Goal: Task Accomplishment & Management: Complete application form

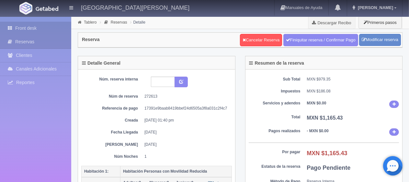
click at [39, 25] on link "Front desk" at bounding box center [35, 28] width 71 height 13
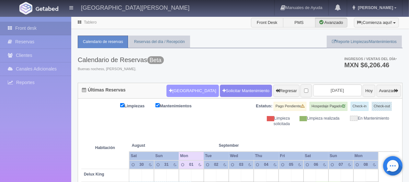
click at [185, 87] on button "[GEOGRAPHIC_DATA]" at bounding box center [192, 91] width 52 height 12
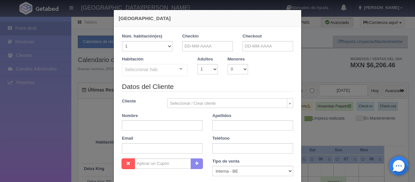
checkbox input "false"
click at [195, 41] on input "text" at bounding box center [207, 46] width 51 height 10
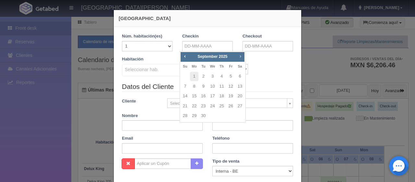
click at [240, 56] on span "Next" at bounding box center [239, 56] width 5 height 5
click at [238, 72] on link "1" at bounding box center [239, 76] width 8 height 9
type input "01-11-2025"
checkbox input "false"
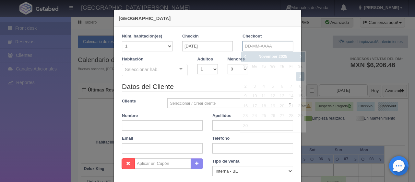
drag, startPoint x: 250, startPoint y: 47, endPoint x: 245, endPoint y: 69, distance: 22.2
click at [250, 47] on input "text" at bounding box center [267, 46] width 51 height 10
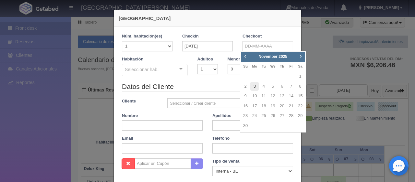
click at [250, 85] on link "3" at bounding box center [254, 86] width 8 height 9
type input "03-11-2025"
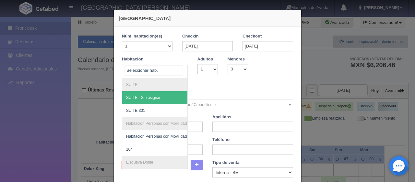
click at [177, 70] on div at bounding box center [180, 69] width 13 height 10
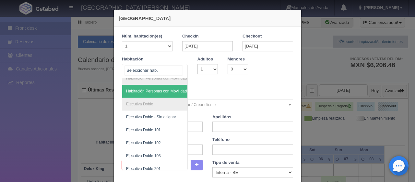
scroll to position [65, 0]
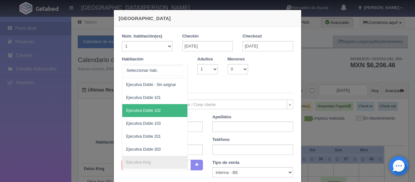
click at [162, 111] on span "Ejecutiva Doble 102" at bounding box center [176, 110] width 109 height 13
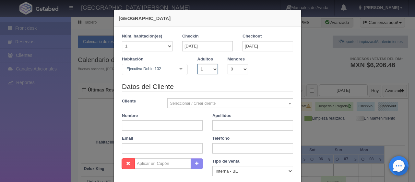
checkbox input "false"
click at [206, 71] on select "1 2 3 4 5 6 7 8 9 10" at bounding box center [207, 69] width 20 height 10
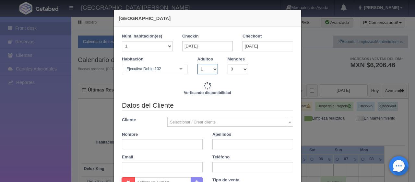
type input "2598.00"
checkbox input "false"
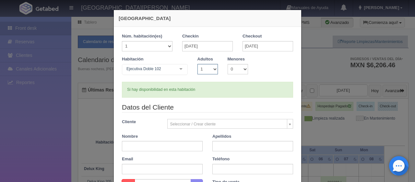
select select "2"
click at [197, 64] on select "1 2 3 4 5 6 7 8 9 10" at bounding box center [207, 69] width 20 height 10
checkbox input "false"
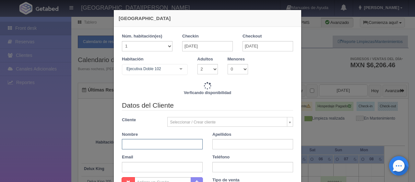
type input "3098.00"
checkbox input "false"
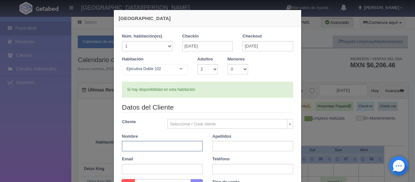
paste input "María del Carmen Vargas Gómez"
drag, startPoint x: 156, startPoint y: 148, endPoint x: 185, endPoint y: 148, distance: 29.5
click at [185, 148] on input "María del Carmen Vargas Gómez" at bounding box center [162, 146] width 81 height 10
type input "María del Carmen"
paste input "Vargas Gómez"
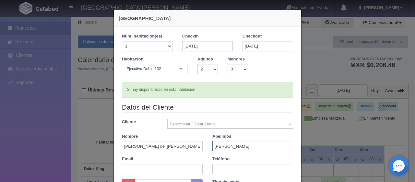
type input "Vargas Gómez"
paste input "mgomez.724509@guest.booking.com"
type input "mgomez.724509@guest.booking.com"
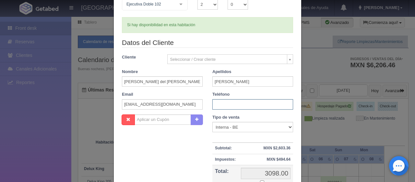
paste input "55 4854 7679"
type input "55 4854 7679"
click at [269, 127] on select "Correo Electronico Interna - BE Llamada OTA Externa Otro WALK IN" at bounding box center [252, 127] width 81 height 10
select select "extota"
click at [212, 122] on select "Correo Electronico Interna - BE Llamada OTA Externa Otro WALK IN" at bounding box center [252, 127] width 81 height 10
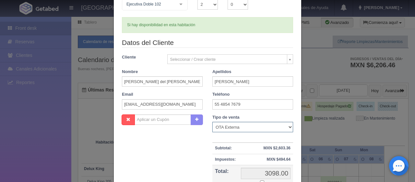
scroll to position [97, 0]
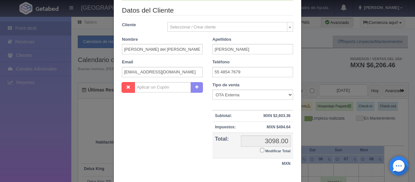
click at [260, 150] on input "Modificar Total" at bounding box center [262, 150] width 4 height 4
checkbox input "true"
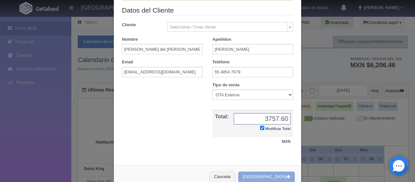
type input "3757.60"
click at [279, 173] on button "[GEOGRAPHIC_DATA]" at bounding box center [266, 177] width 56 height 11
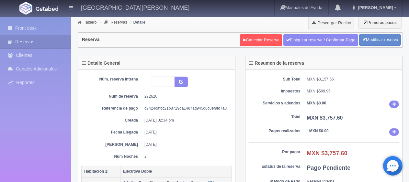
click at [244, 122] on div "Resumen de la reserva Sub Total MXN $3,157.65 Impuestos MXN $599.95 Servicios y…" at bounding box center [323, 136] width 167 height 161
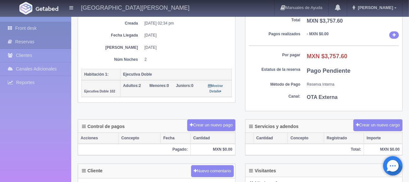
click at [41, 25] on link "Front desk" at bounding box center [35, 28] width 71 height 13
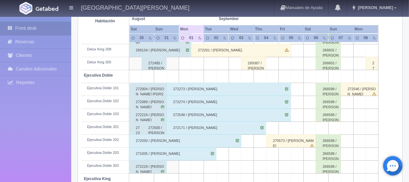
scroll to position [86, 0]
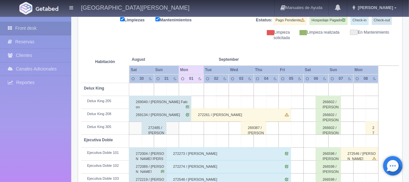
click at [219, 114] on div "272261 / [PERSON_NAME]" at bounding box center [240, 115] width 99 height 13
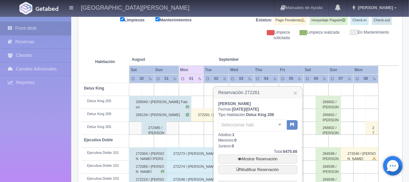
scroll to position [216, 0]
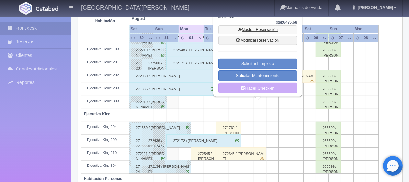
click at [269, 29] on link "Mostrar Reservación" at bounding box center [257, 29] width 79 height 9
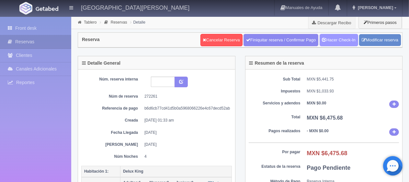
click at [339, 40] on link "Hacer Check-In" at bounding box center [339, 40] width 39 height 12
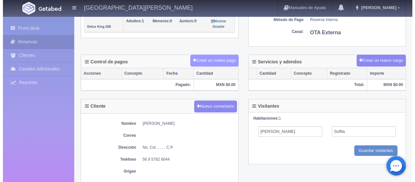
scroll to position [162, 0]
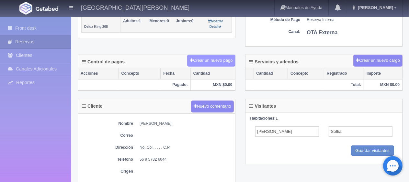
click at [210, 57] on button "Crear un nuevo pago" at bounding box center [211, 61] width 48 height 12
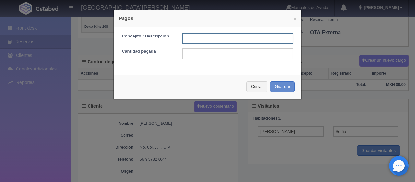
click at [212, 37] on input "text" at bounding box center [237, 38] width 111 height 10
type input "Total Tarjeta"
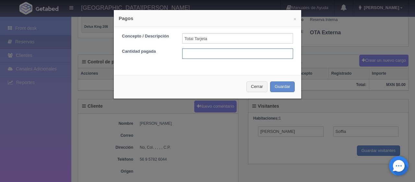
click at [231, 50] on input "text" at bounding box center [237, 54] width 111 height 10
type input "6475.68"
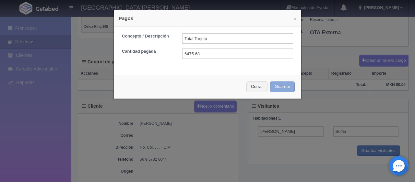
click at [270, 82] on button "Guardar" at bounding box center [282, 87] width 25 height 11
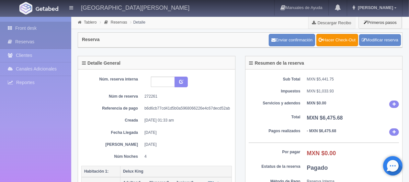
click at [43, 29] on link "Front desk" at bounding box center [35, 28] width 71 height 13
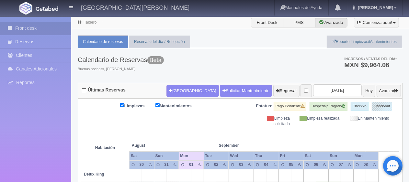
click at [227, 123] on div "Limpiezas Mantenimientos Estatus: Pago Pendiente Hospedaje Pagado Check-in Chec…" at bounding box center [240, 114] width 318 height 25
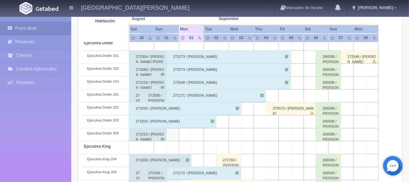
scroll to position [151, 0]
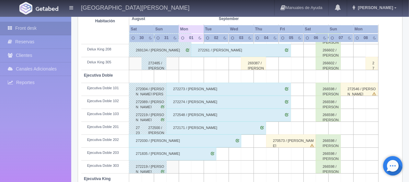
click at [337, 86] on div "266598 / [PERSON_NAME]" at bounding box center [328, 89] width 25 height 13
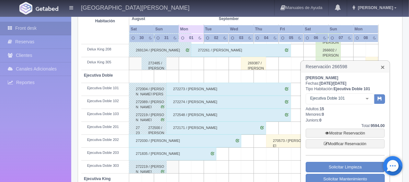
click at [381, 67] on link "×" at bounding box center [383, 67] width 4 height 7
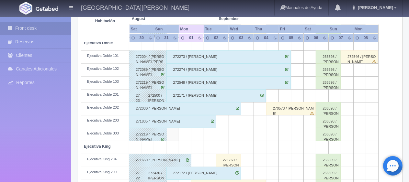
scroll to position [248, 0]
